Goal: Navigation & Orientation: Find specific page/section

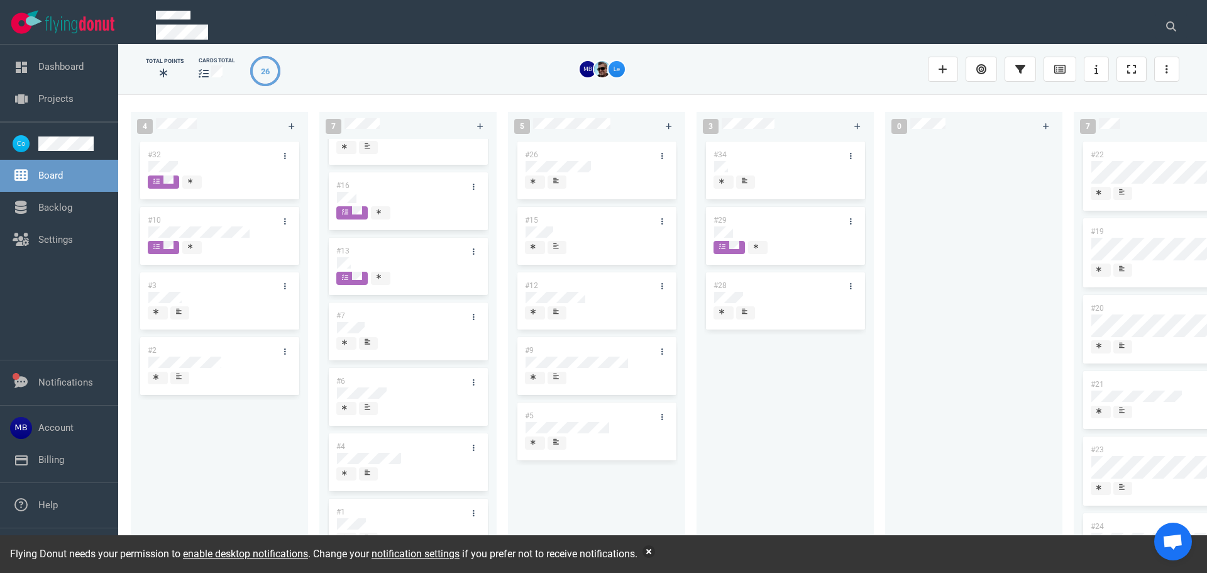
scroll to position [51, 0]
click at [353, 250] on div at bounding box center [408, 252] width 142 height 11
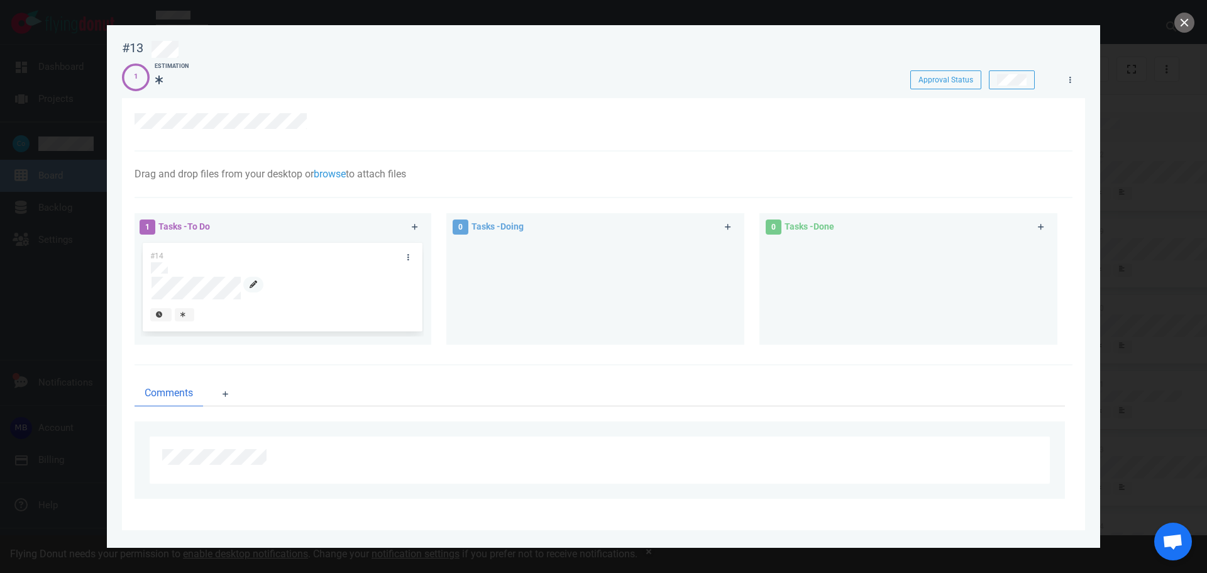
click at [248, 290] on link at bounding box center [253, 285] width 20 height 16
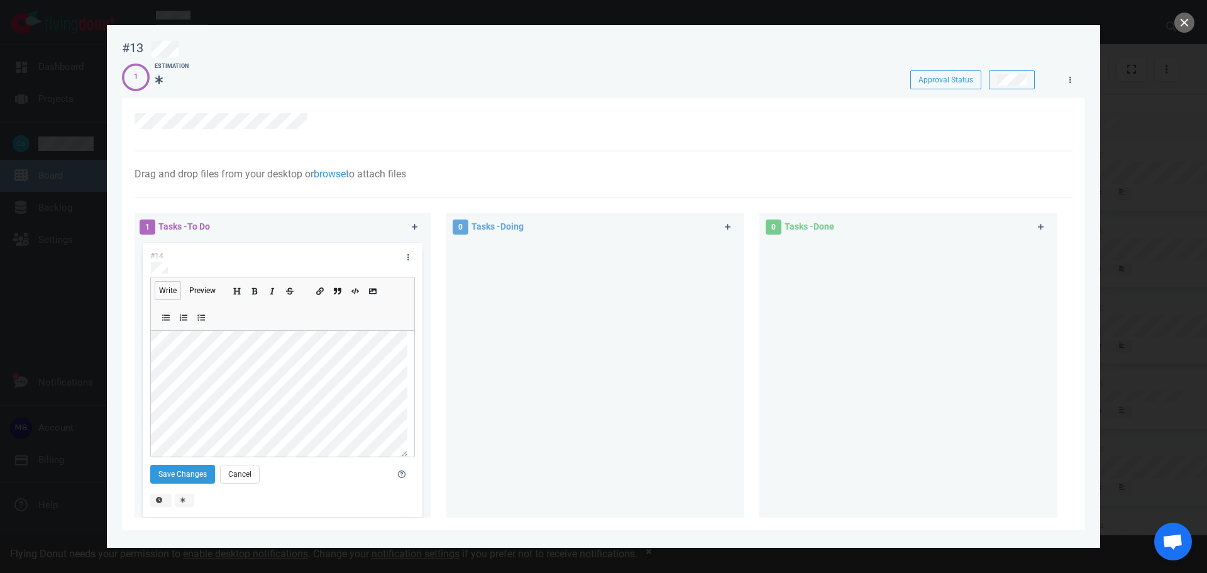
click at [146, 354] on div "#14 Write Preview Save Changes Cancel" at bounding box center [282, 380] width 279 height 275
